Goal: Obtain resource: Obtain resource

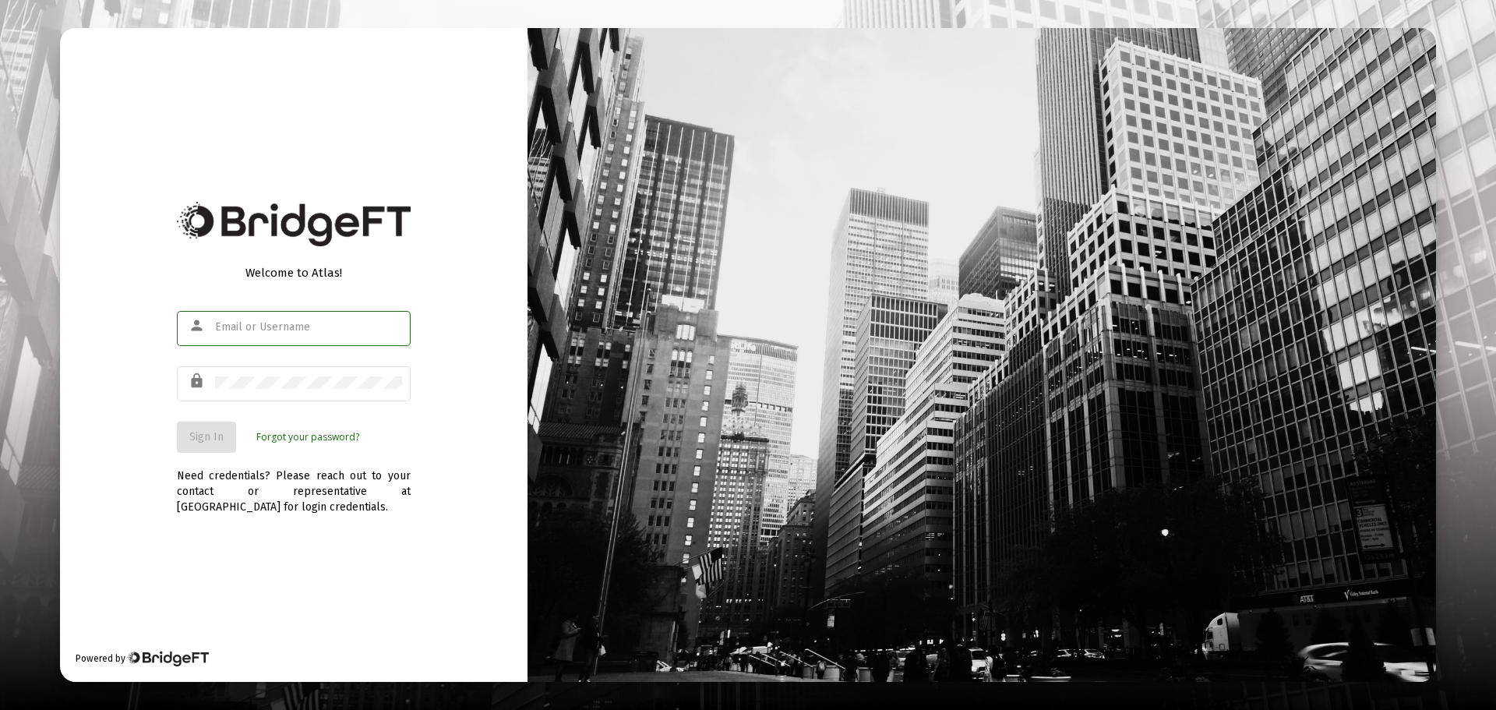
type input "[EMAIL_ADDRESS][DOMAIN_NAME]"
click at [349, 422] on div "Sign In Forgot your password?" at bounding box center [294, 436] width 234 height 31
click at [203, 434] on span "Sign In" at bounding box center [206, 436] width 34 height 13
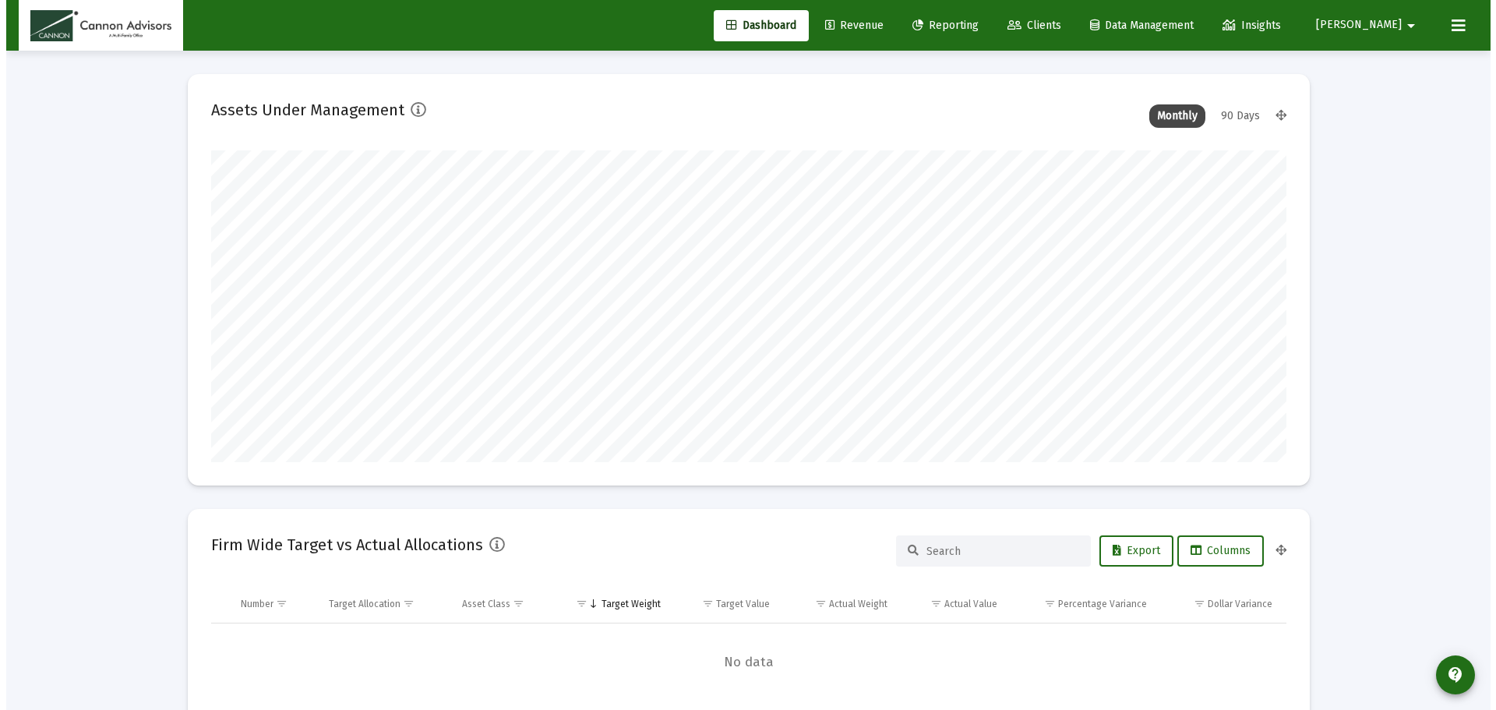
scroll to position [312, 579]
click at [969, 19] on span "Reporting" at bounding box center [939, 25] width 66 height 13
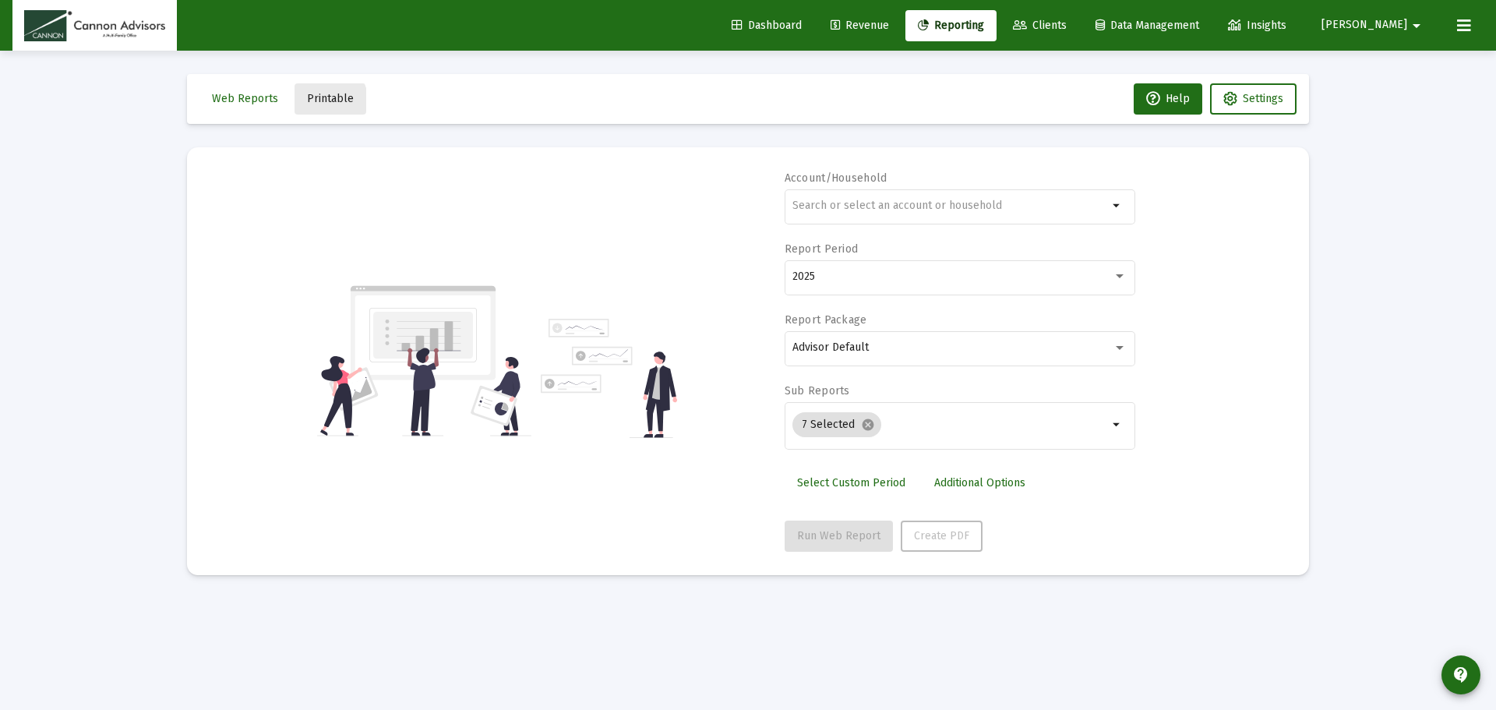
click at [319, 102] on span "Printable" at bounding box center [330, 98] width 47 height 13
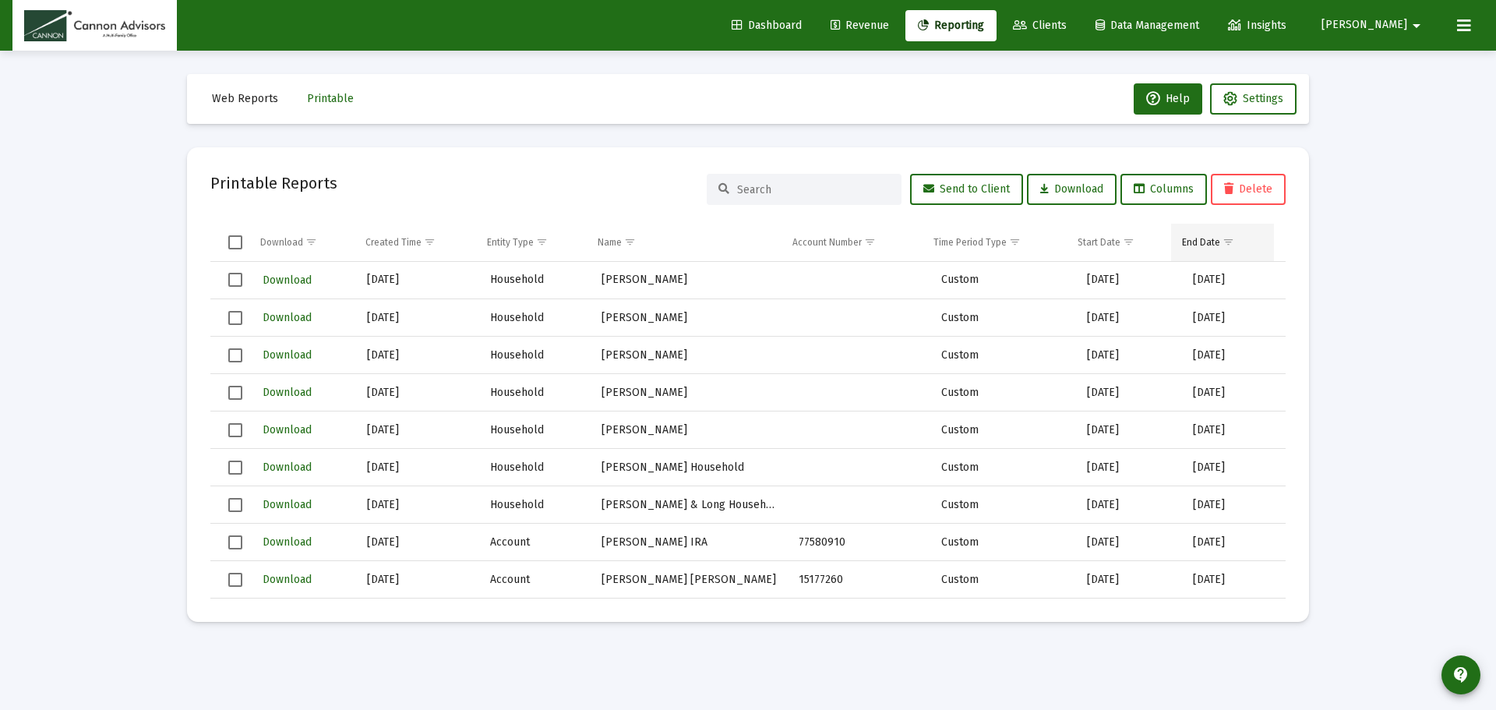
click at [1232, 239] on span "Show filter options for column 'End Date'" at bounding box center [1228, 242] width 12 height 12
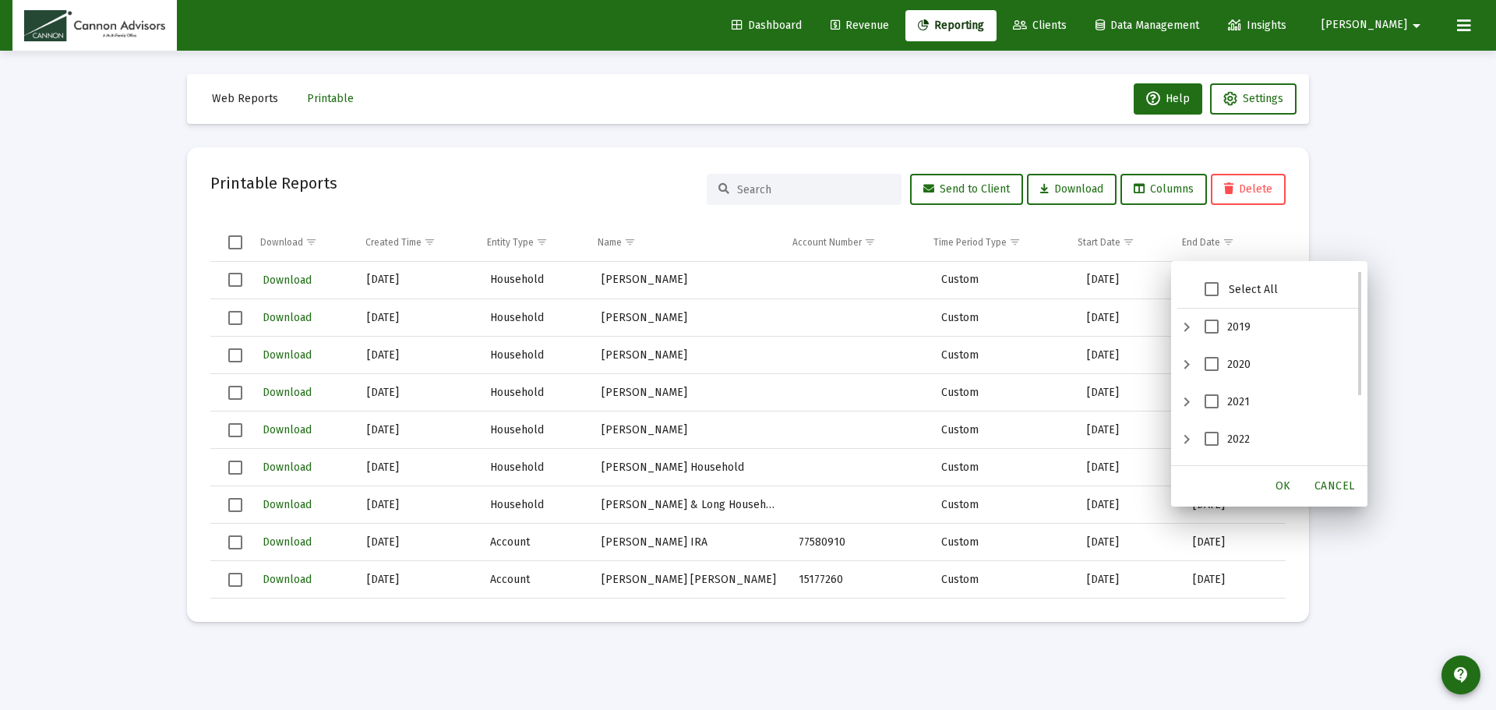
click at [1213, 432] on span "2022" at bounding box center [1211, 439] width 14 height 14
click at [1288, 496] on div "OK" at bounding box center [1283, 486] width 50 height 28
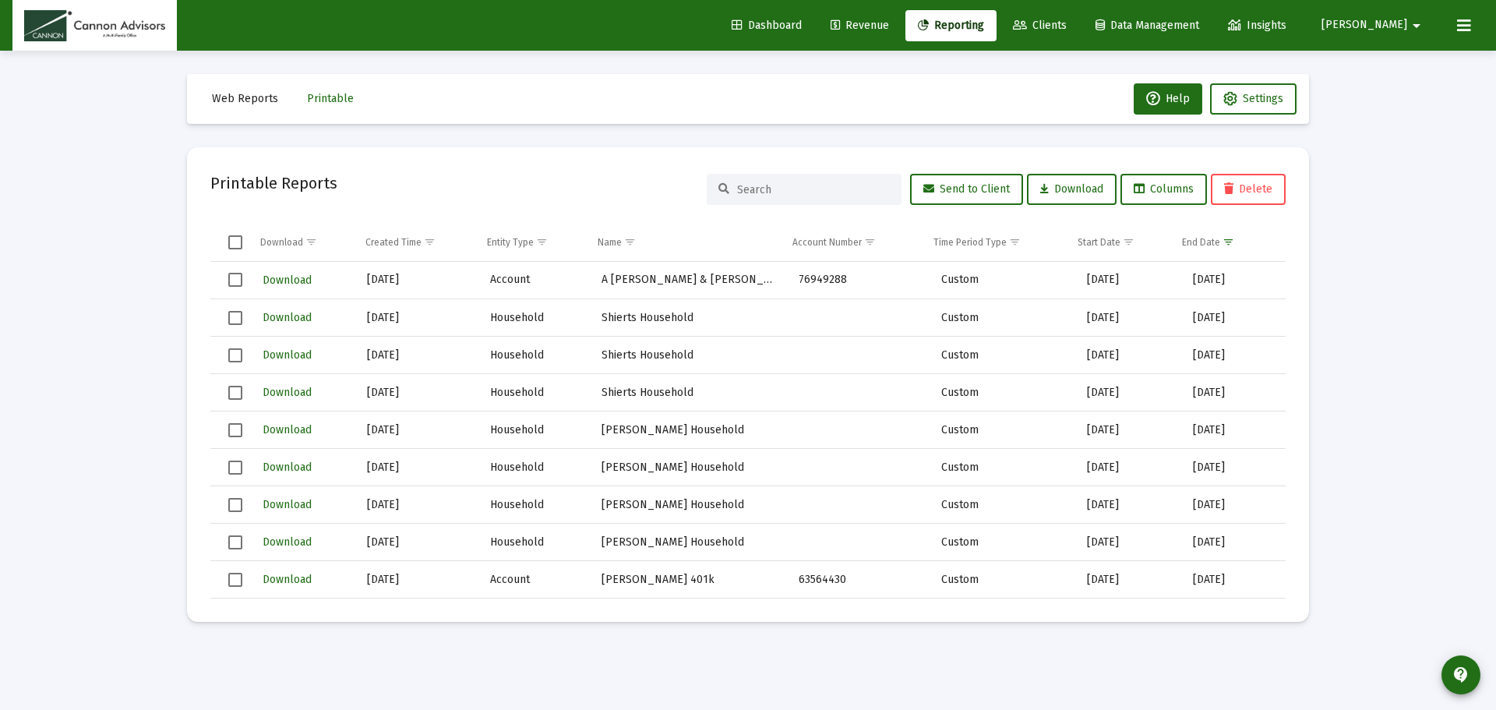
click at [231, 240] on span "Select all" at bounding box center [235, 242] width 14 height 14
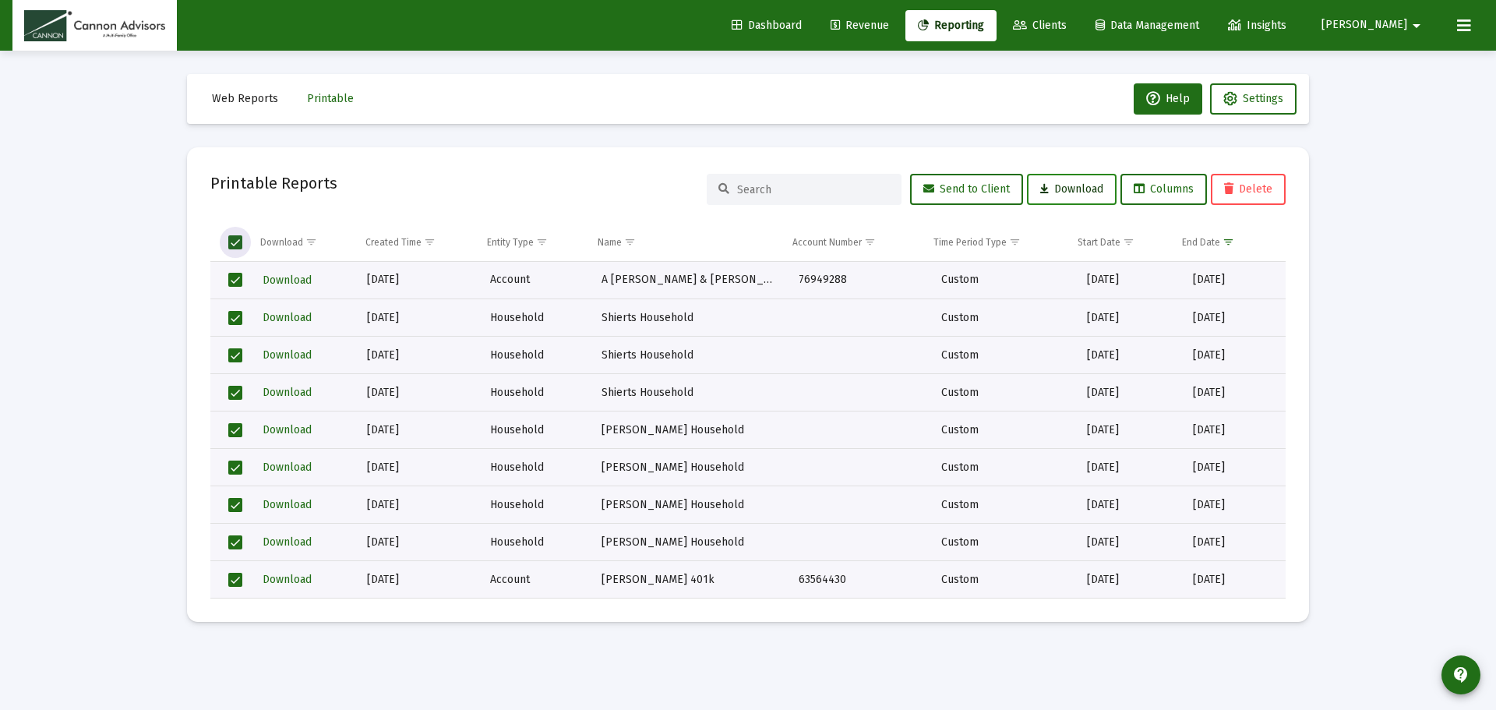
click at [1080, 183] on span "Download" at bounding box center [1071, 188] width 63 height 13
